Goal: Information Seeking & Learning: Understand process/instructions

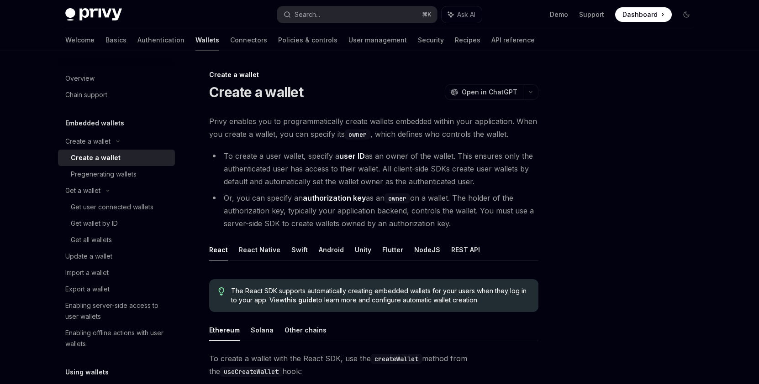
scroll to position [11, 0]
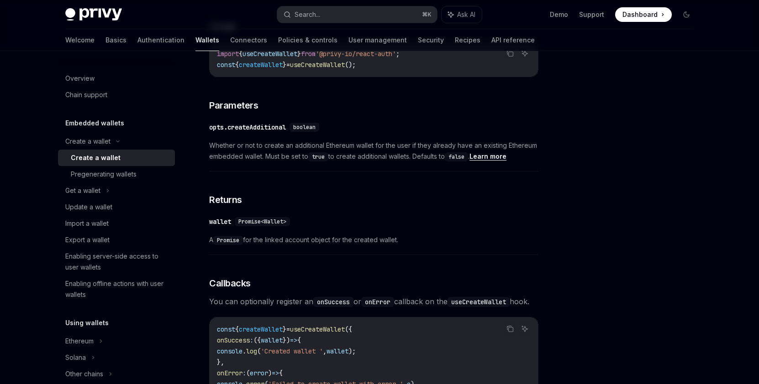
scroll to position [420, 0]
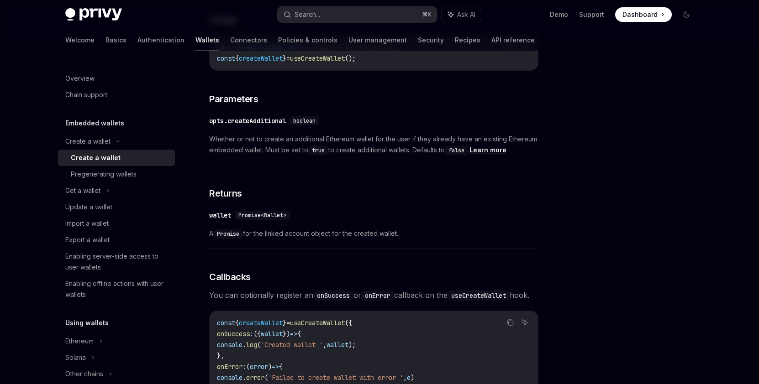
type textarea "*"
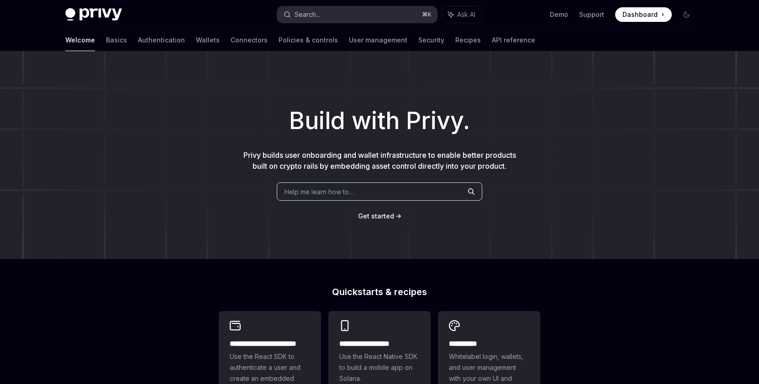
click at [311, 19] on div "Search..." at bounding box center [307, 14] width 26 height 11
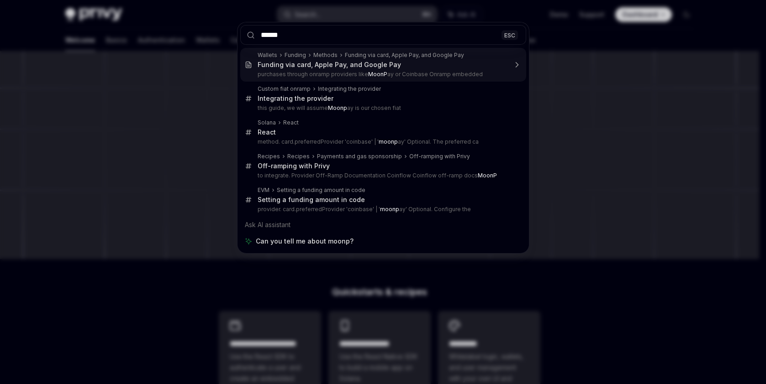
type input "*******"
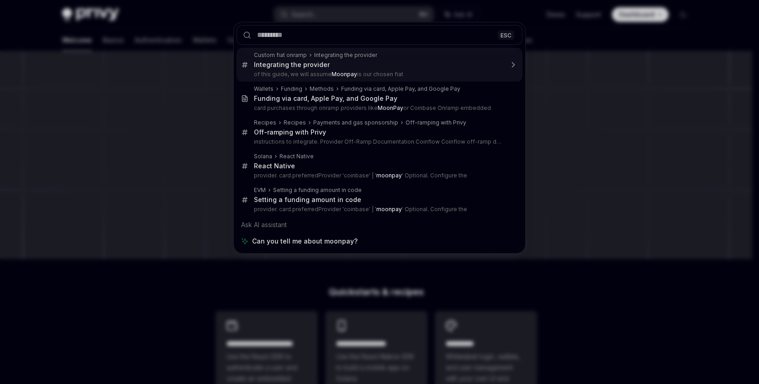
type textarea "*"
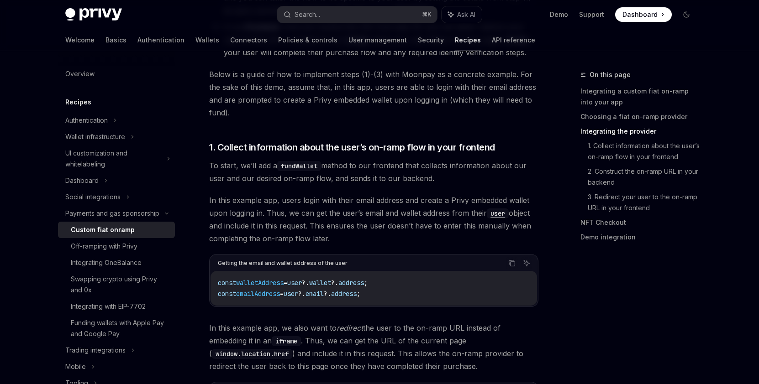
scroll to position [787, 0]
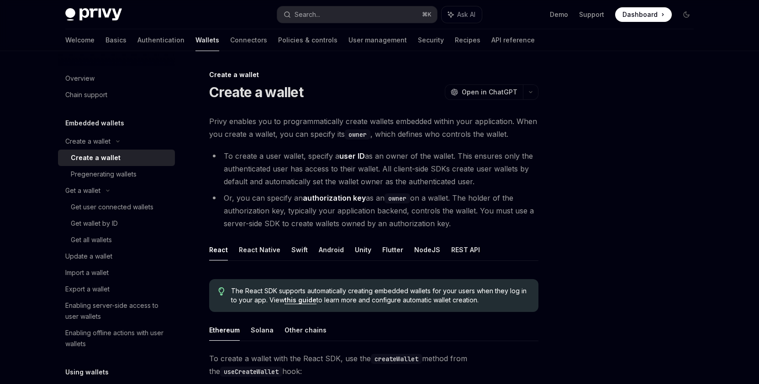
scroll to position [11, 0]
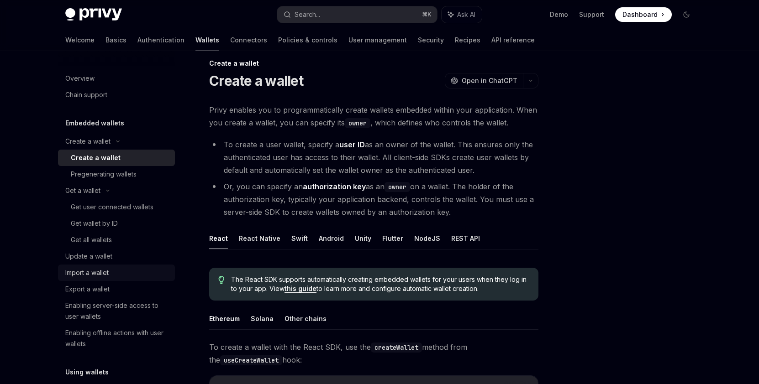
click at [89, 272] on div "Import a wallet" at bounding box center [86, 273] width 43 height 11
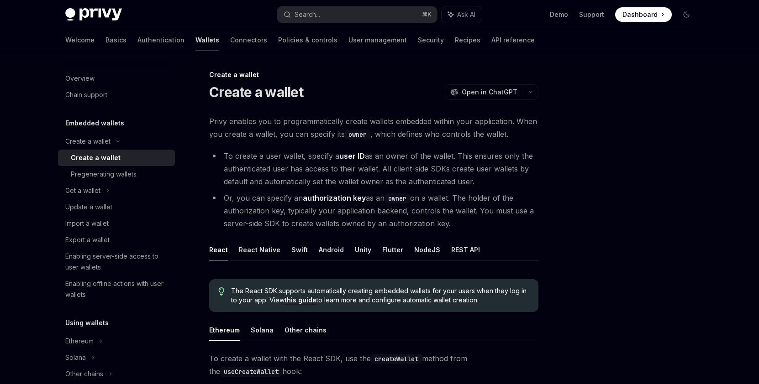
scroll to position [420, 0]
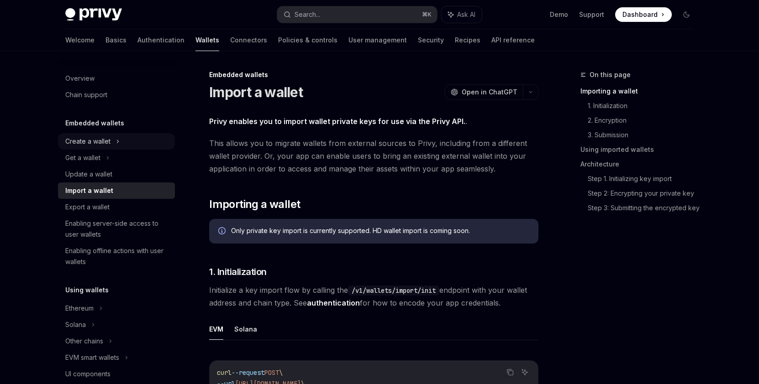
click at [102, 143] on div "Create a wallet" at bounding box center [87, 141] width 45 height 11
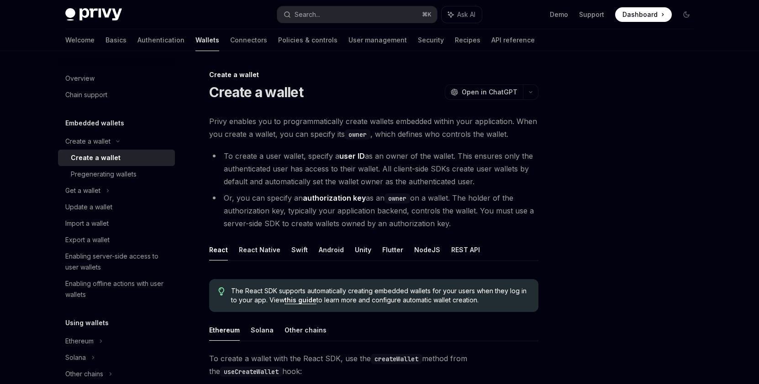
click at [109, 157] on div "Create a wallet" at bounding box center [96, 157] width 50 height 11
type textarea "*"
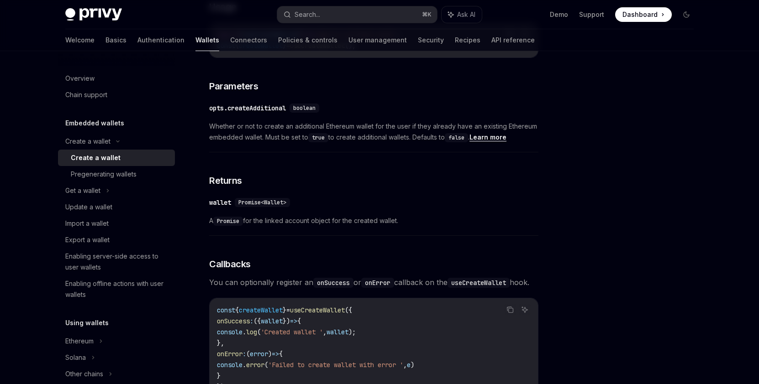
scroll to position [404, 0]
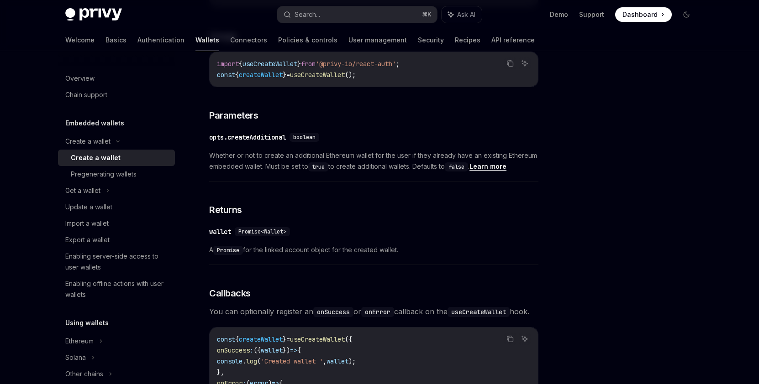
click at [268, 231] on span "Promise<Wallet>" at bounding box center [262, 231] width 48 height 7
click at [278, 233] on span "Promise<Wallet>" at bounding box center [262, 231] width 48 height 7
click at [280, 237] on div "​ wallet Promise<Wallet>" at bounding box center [369, 231] width 320 height 11
click at [121, 207] on div "Update a wallet" at bounding box center [117, 207] width 104 height 11
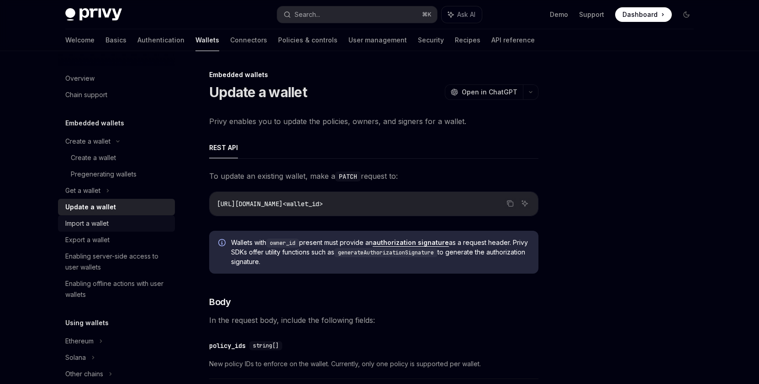
click at [101, 223] on div "Import a wallet" at bounding box center [86, 223] width 43 height 11
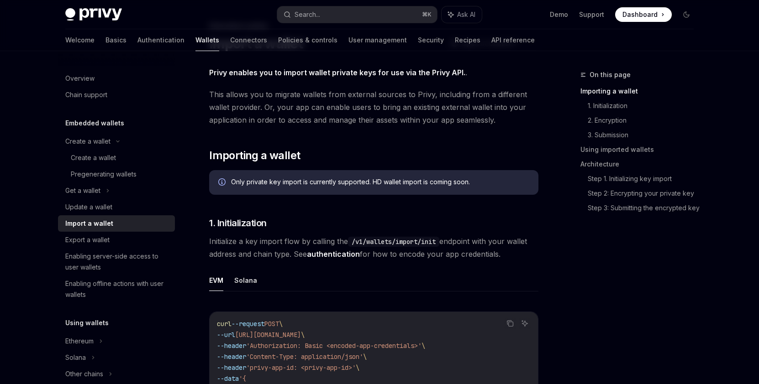
scroll to position [55, 0]
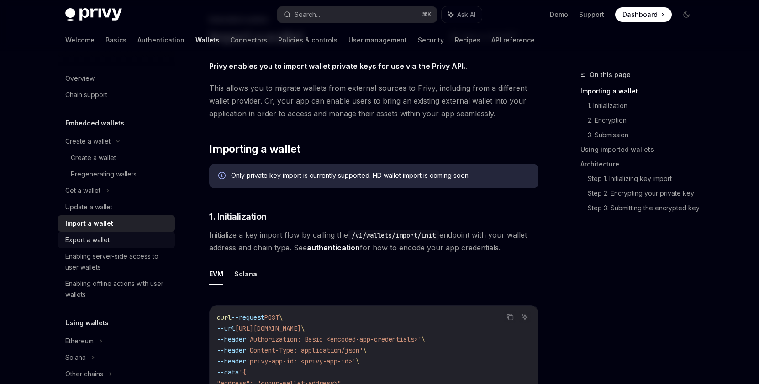
click at [97, 240] on div "Export a wallet" at bounding box center [87, 240] width 44 height 11
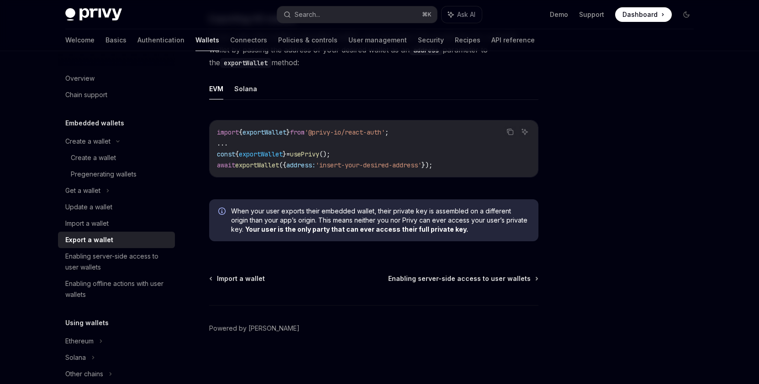
scroll to position [866, 0]
click at [97, 263] on div "Enabling server-side access to user wallets" at bounding box center [117, 262] width 104 height 22
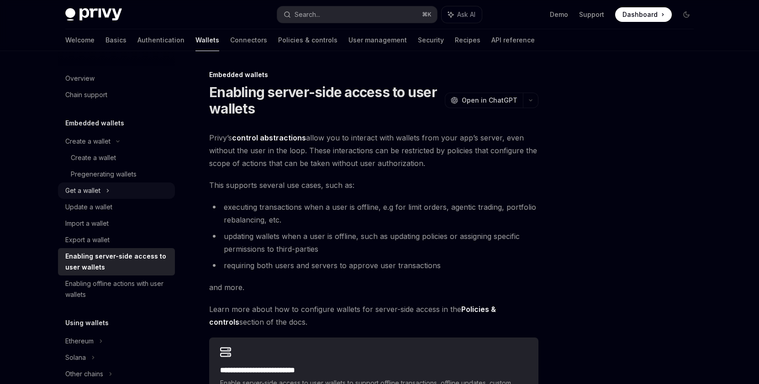
click at [83, 193] on div "Get a wallet" at bounding box center [82, 190] width 35 height 11
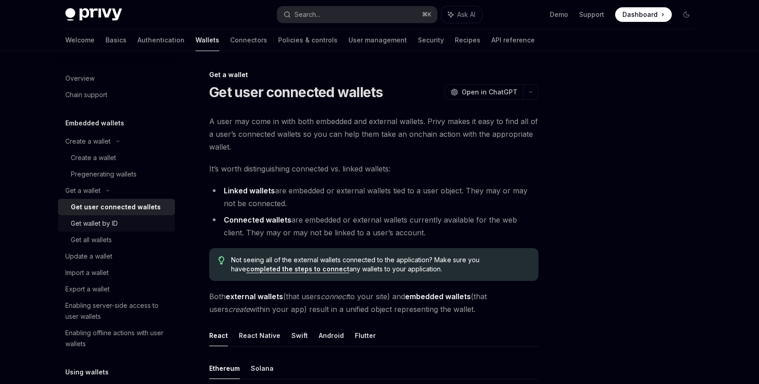
click at [100, 222] on div "Get wallet by ID" at bounding box center [94, 223] width 47 height 11
type textarea "*"
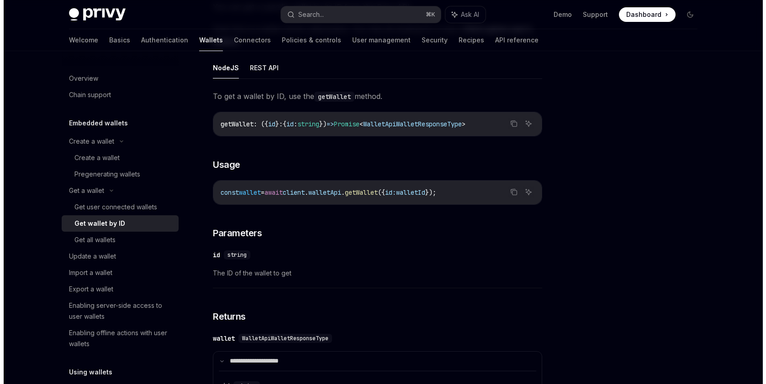
scroll to position [115, 0]
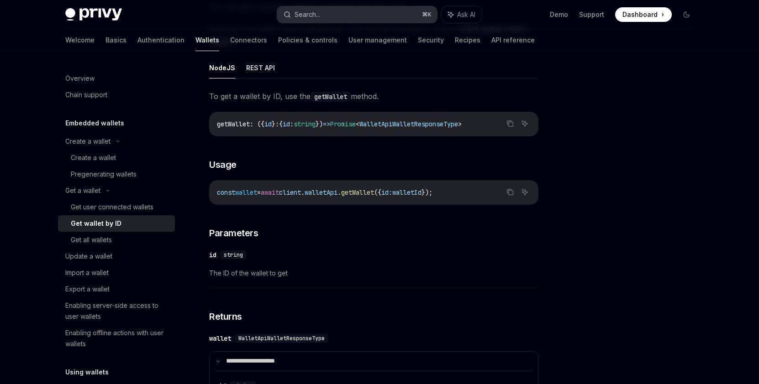
click at [346, 16] on button "Search... ⌘ K" at bounding box center [357, 14] width 160 height 16
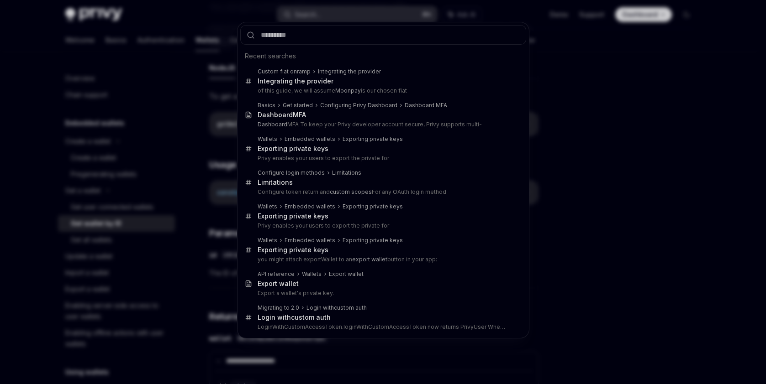
type input "**********"
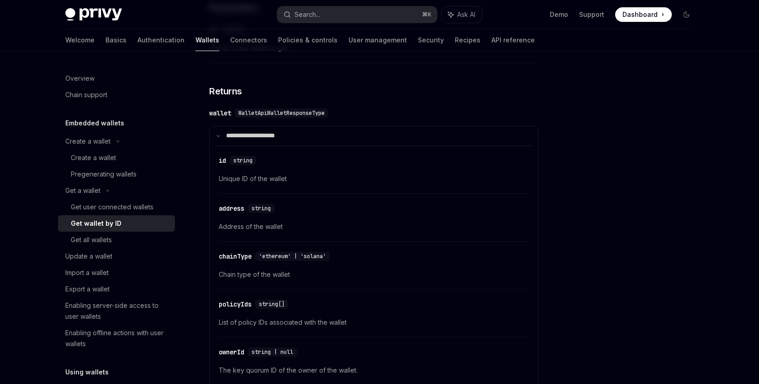
scroll to position [204, 0]
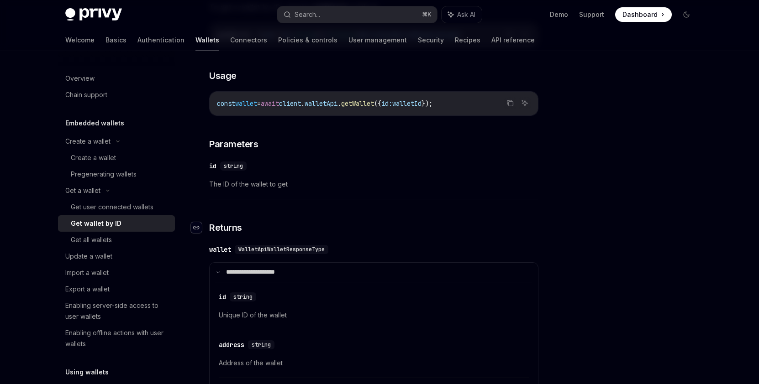
click at [199, 226] on div "Navigate to header" at bounding box center [196, 227] width 11 height 11
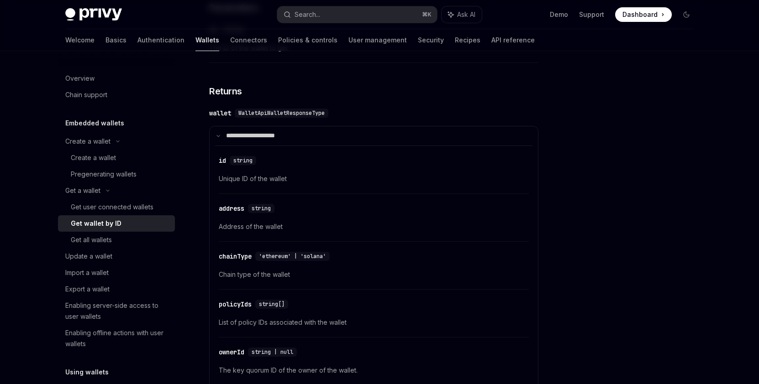
scroll to position [356, 0]
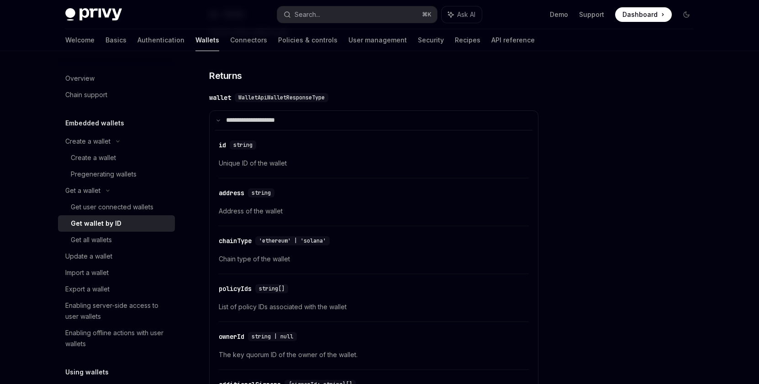
click at [592, 226] on div at bounding box center [631, 226] width 139 height 315
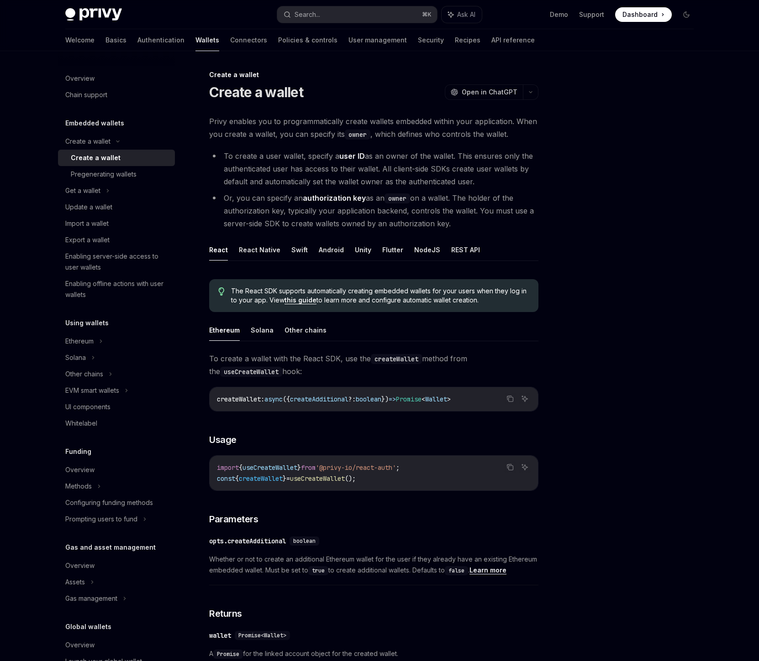
scroll to position [420, 0]
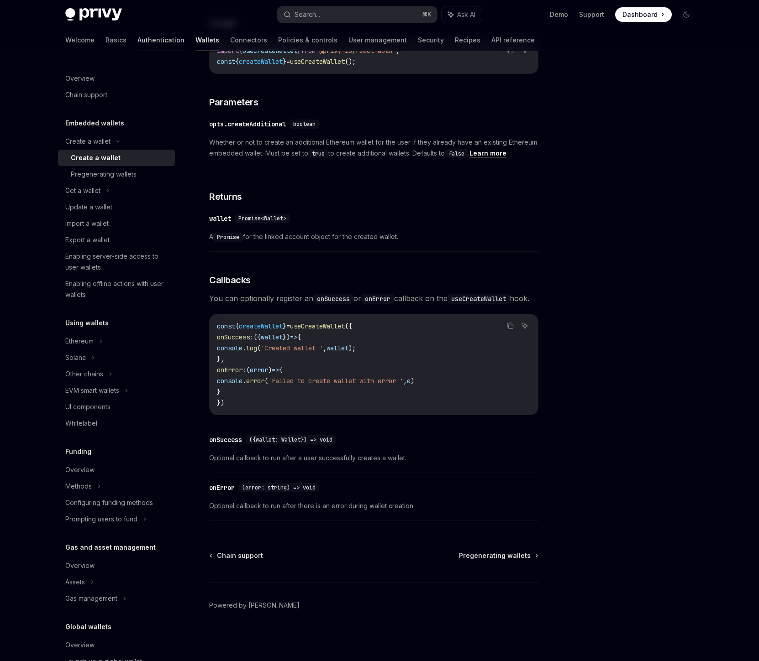
click at [137, 31] on link "Authentication" at bounding box center [160, 40] width 47 height 22
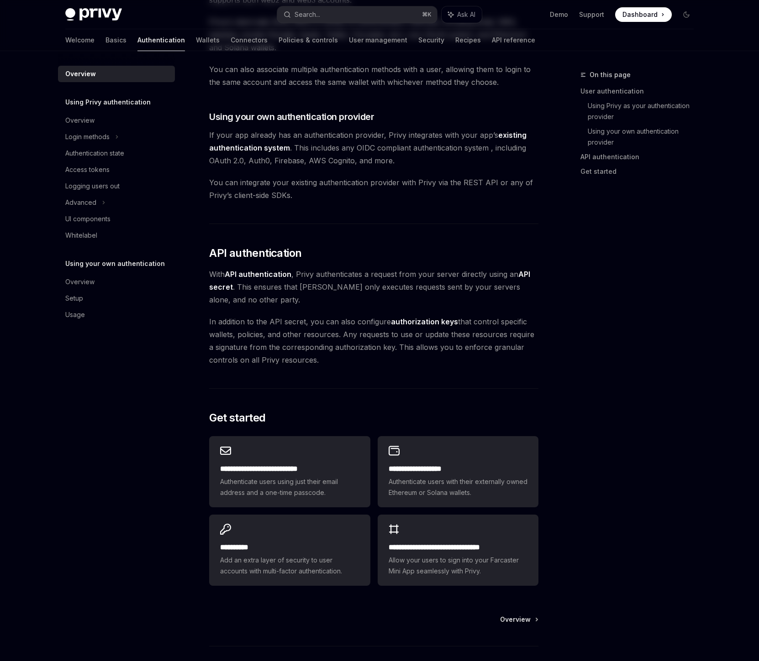
type textarea "*"
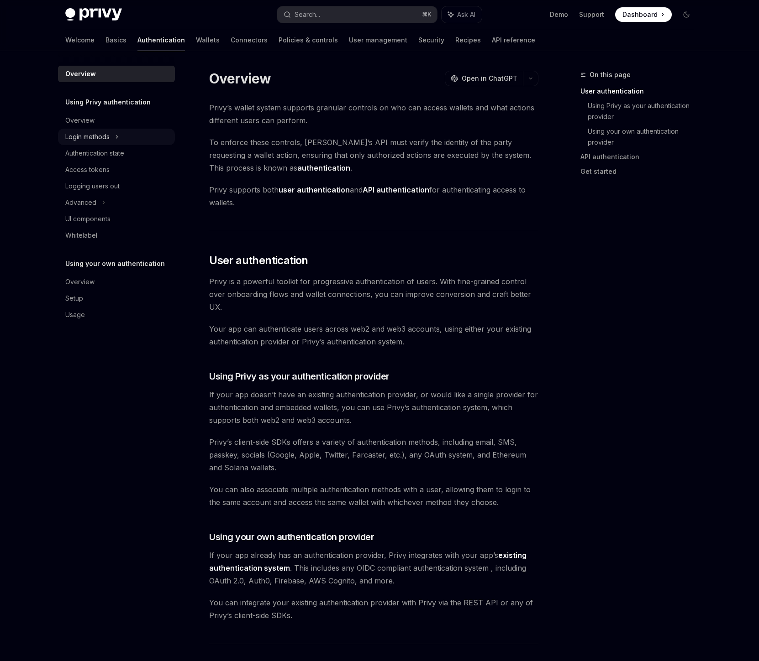
click at [106, 135] on div "Login methods" at bounding box center [87, 136] width 44 height 11
